Goal: Task Accomplishment & Management: Manage account settings

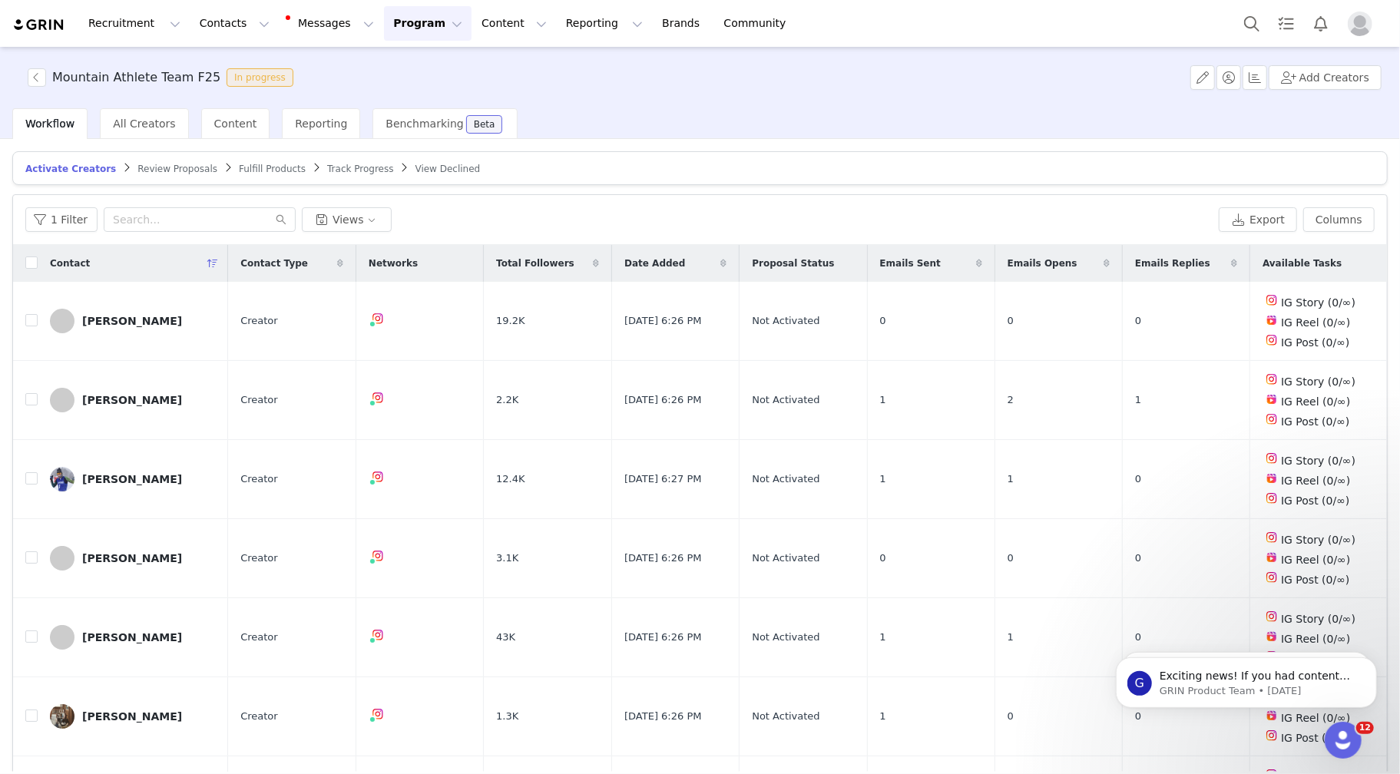
click at [150, 167] on span "Review Proposals" at bounding box center [177, 169] width 80 height 11
